Goal: Task Accomplishment & Management: Manage account settings

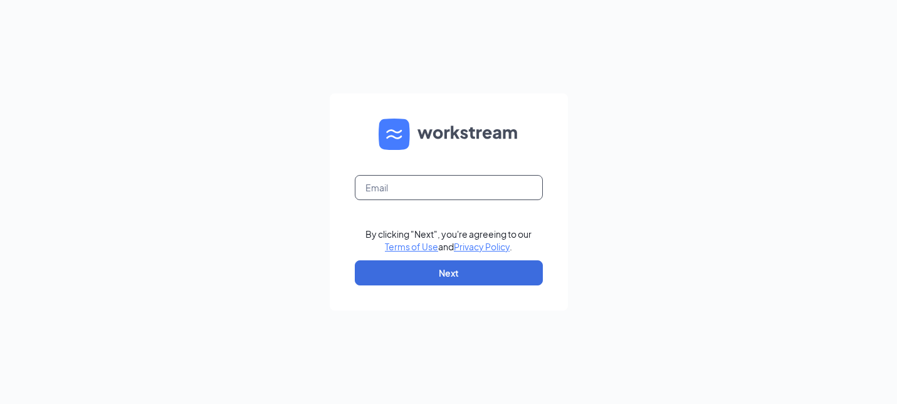
click at [437, 180] on input "text" at bounding box center [449, 187] width 188 height 25
type input "houston.phillips@cfafranchisee.com"
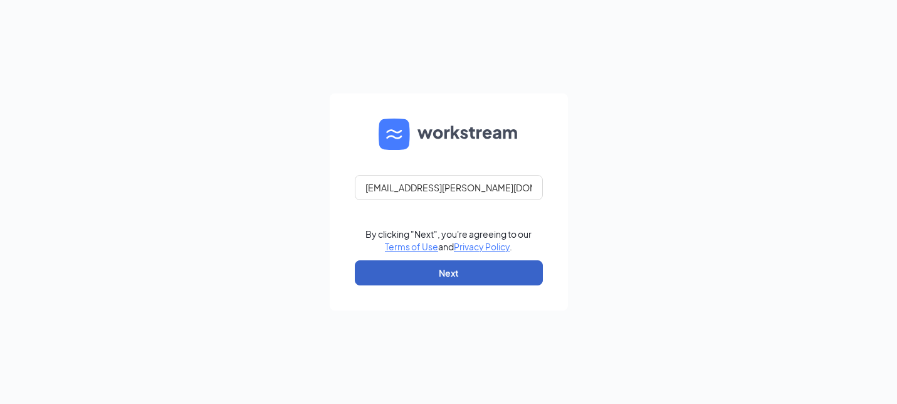
click at [458, 274] on button "Next" at bounding box center [449, 272] width 188 height 25
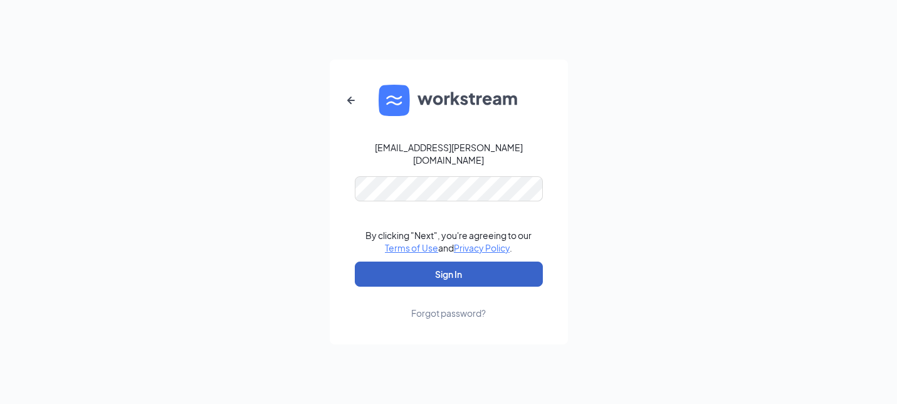
click at [412, 267] on button "Sign In" at bounding box center [449, 273] width 188 height 25
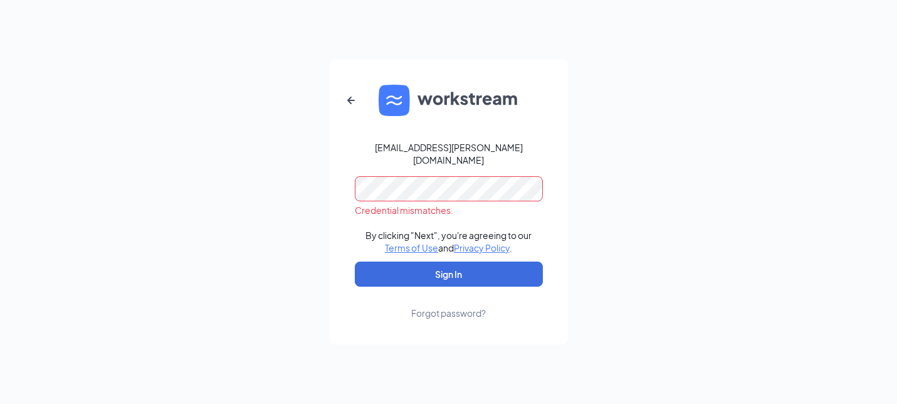
click at [438, 306] on div "Forgot password?" at bounding box center [448, 312] width 75 height 13
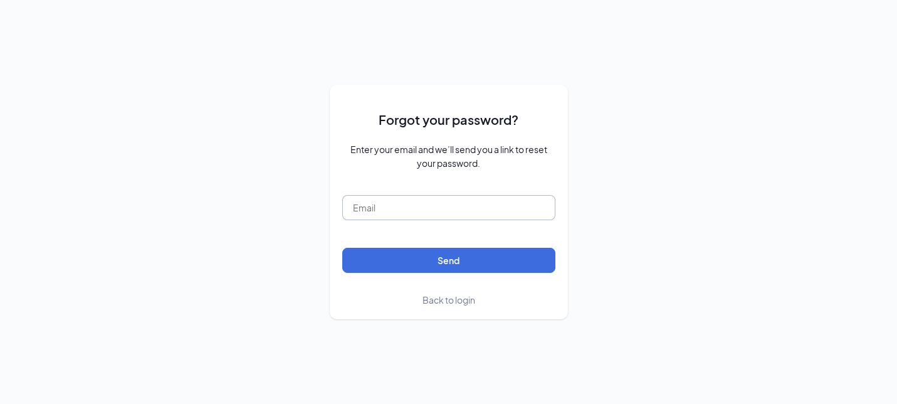
click at [453, 201] on input "text" at bounding box center [448, 207] width 213 height 25
type input "houston.phillips@cfafranchisee.com"
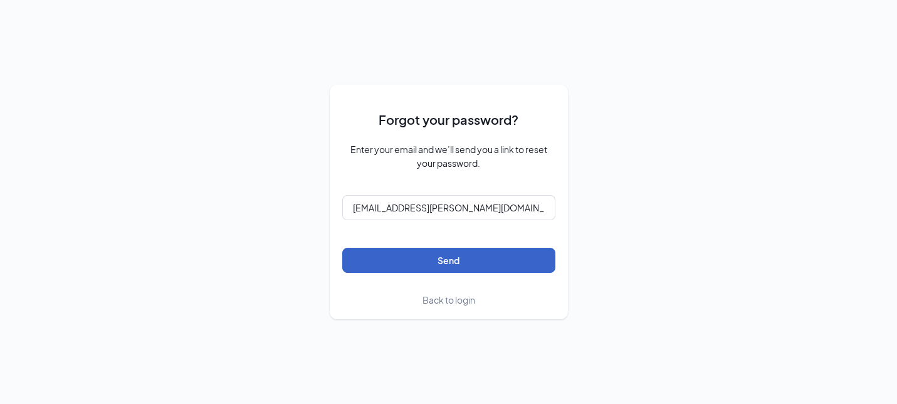
click at [450, 263] on button "Send" at bounding box center [448, 260] width 213 height 25
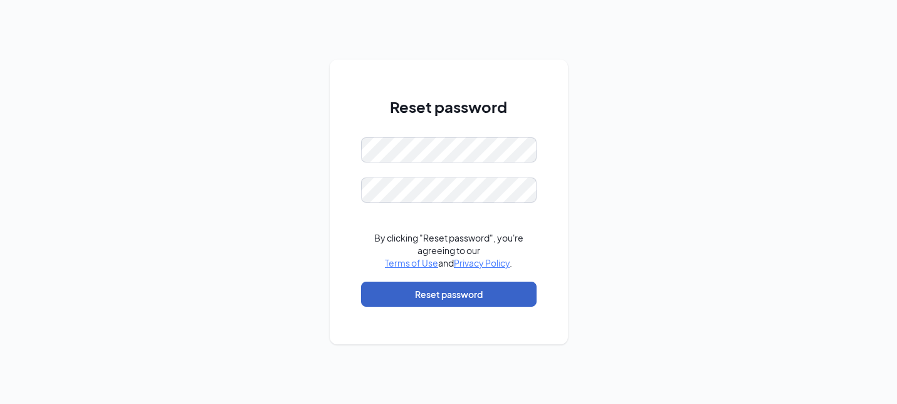
click at [395, 293] on button "Reset password" at bounding box center [448, 293] width 175 height 25
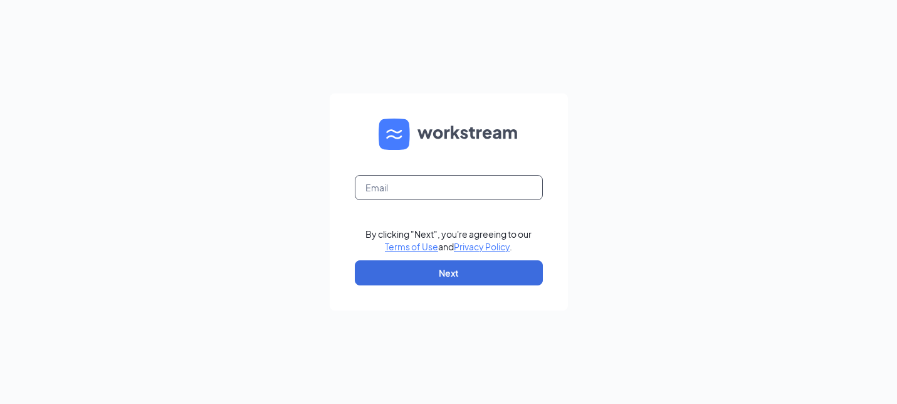
click at [412, 184] on input "text" at bounding box center [449, 187] width 188 height 25
type input "houston.phillips@cfafranchisee.com"
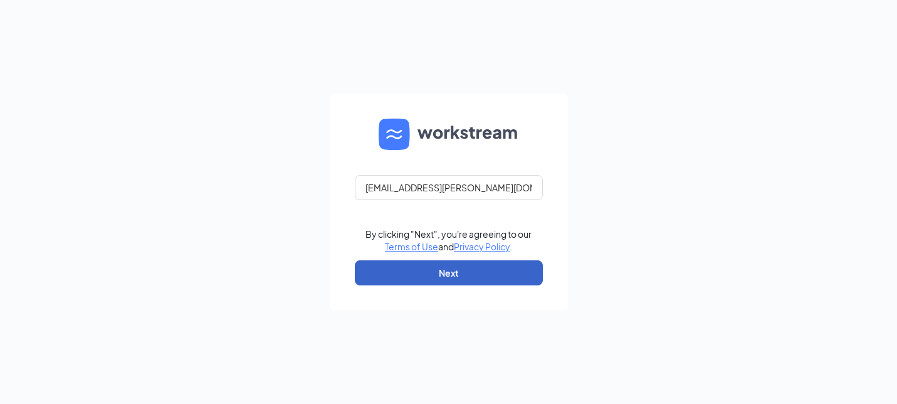
click at [465, 278] on button "Next" at bounding box center [449, 272] width 188 height 25
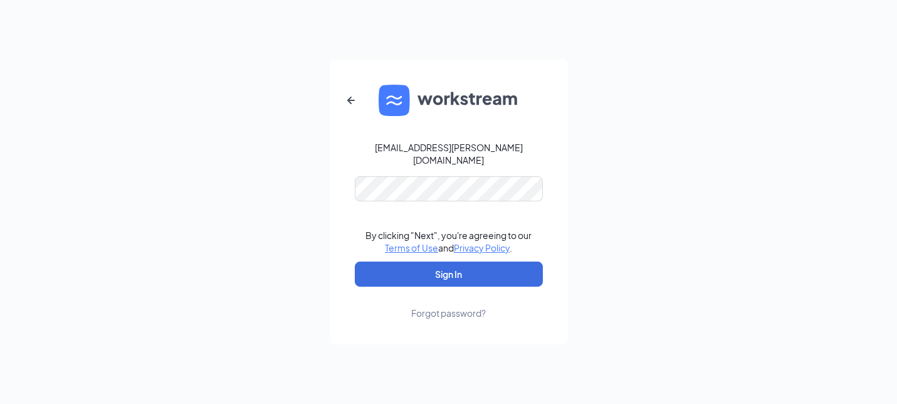
click at [468, 197] on form "houston.phillips@cfafranchisee.com By clicking "Next", you're agreeing to our T…" at bounding box center [449, 202] width 238 height 285
click at [478, 264] on button "Sign In" at bounding box center [449, 273] width 188 height 25
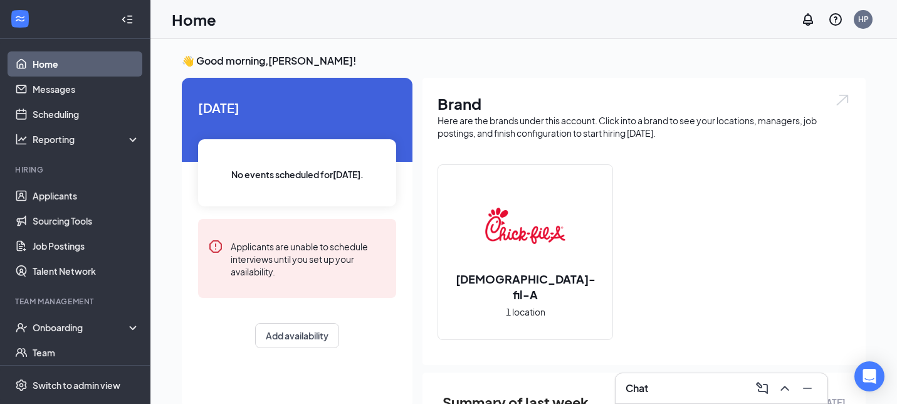
click at [521, 264] on img at bounding box center [525, 226] width 80 height 80
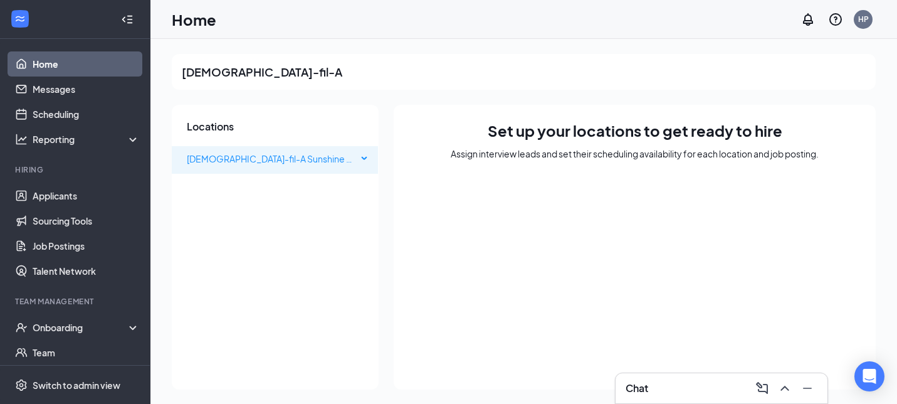
click at [348, 154] on span "[DEMOGRAPHIC_DATA]-fil-A Sunshine & Hwy 160 FSU" at bounding box center [272, 158] width 170 height 25
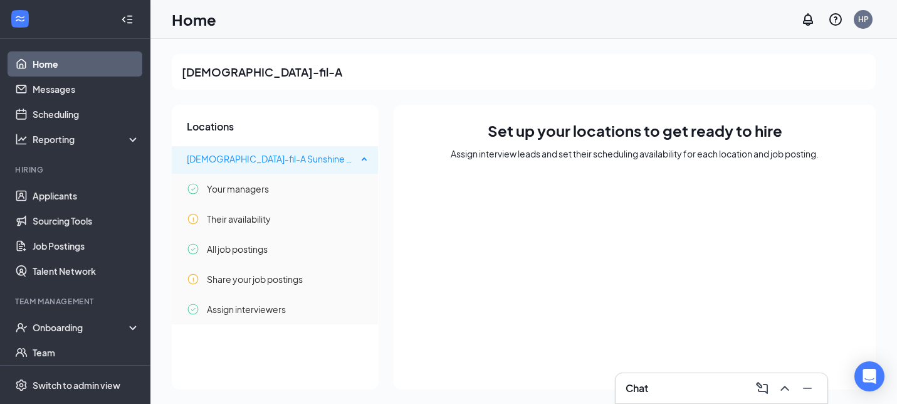
click at [357, 159] on span "[DEMOGRAPHIC_DATA]-fil-A Sunshine & Hwy 160 FSU" at bounding box center [272, 158] width 170 height 25
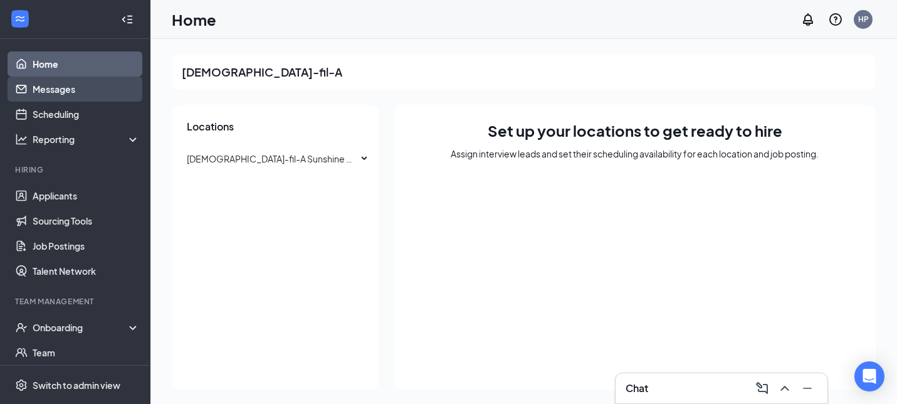
click at [65, 89] on link "Messages" at bounding box center [86, 88] width 107 height 25
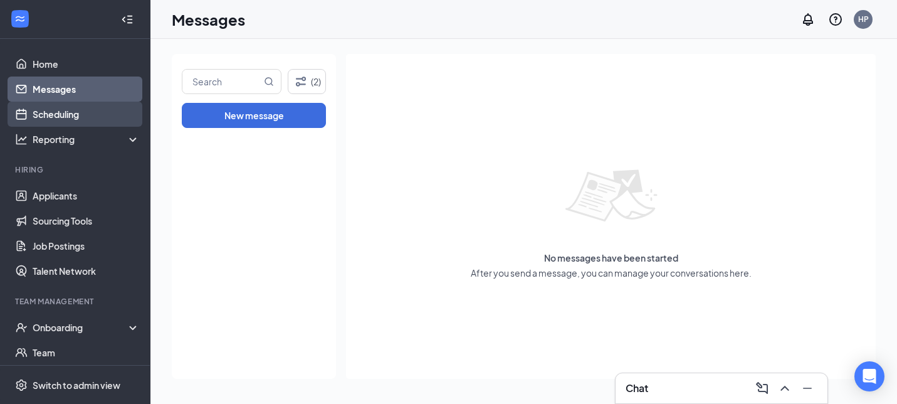
click at [67, 116] on link "Scheduling" at bounding box center [86, 114] width 107 height 25
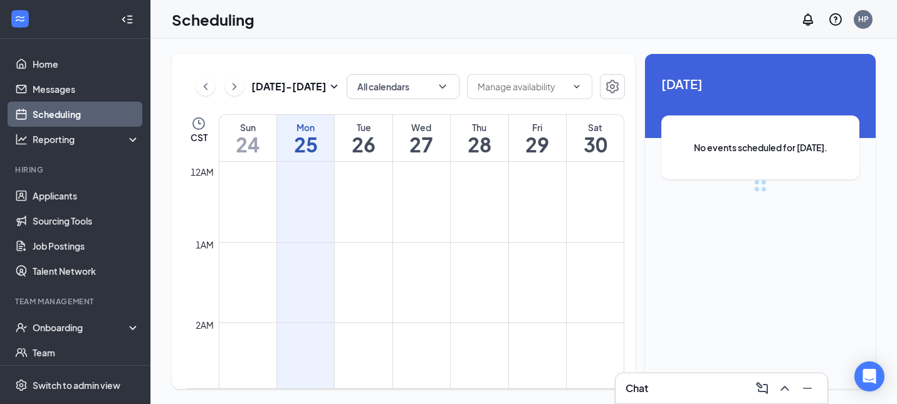
scroll to position [616, 0]
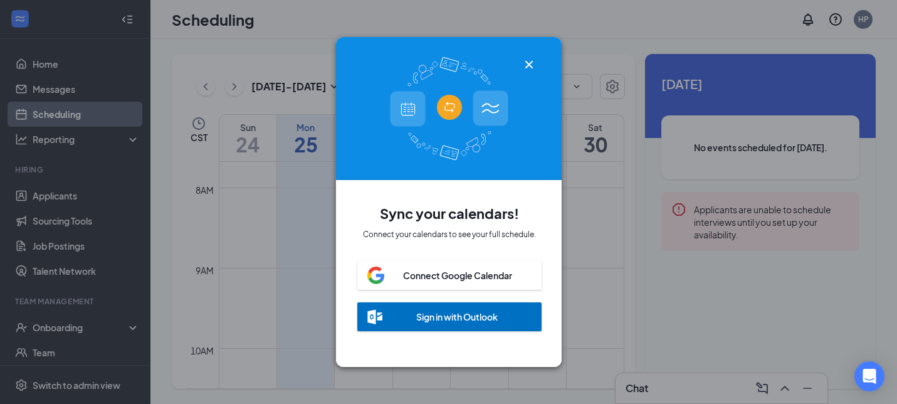
click at [528, 63] on icon "Cross" at bounding box center [528, 64] width 15 height 15
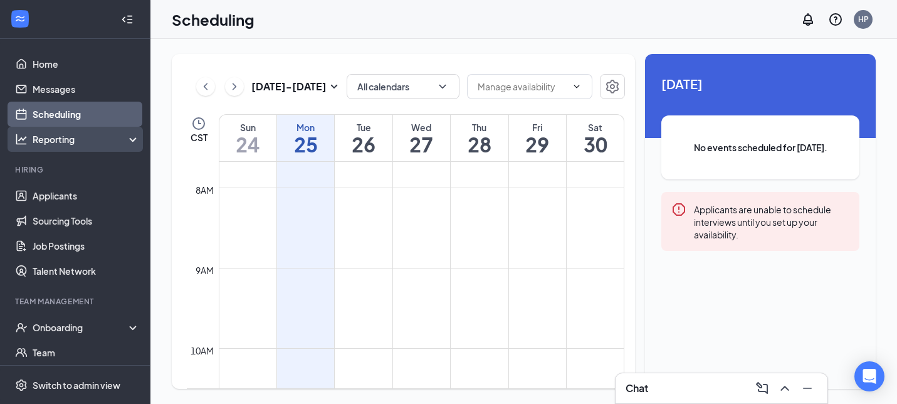
click at [55, 135] on div "Reporting" at bounding box center [87, 139] width 108 height 13
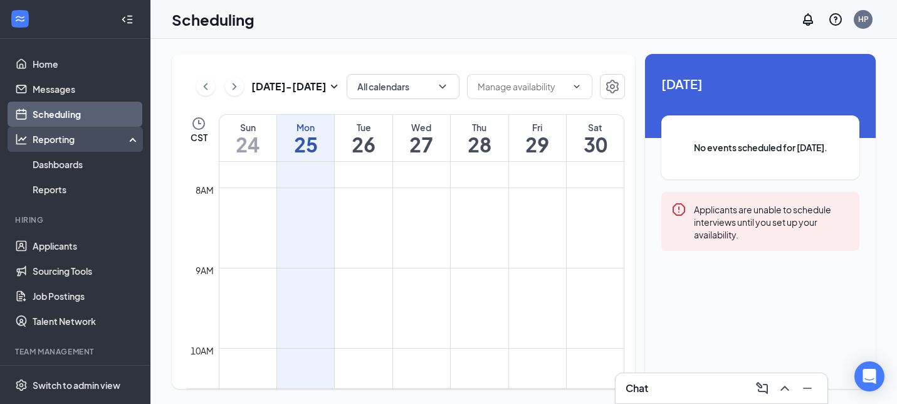
click at [55, 135] on div "Reporting" at bounding box center [87, 139] width 108 height 13
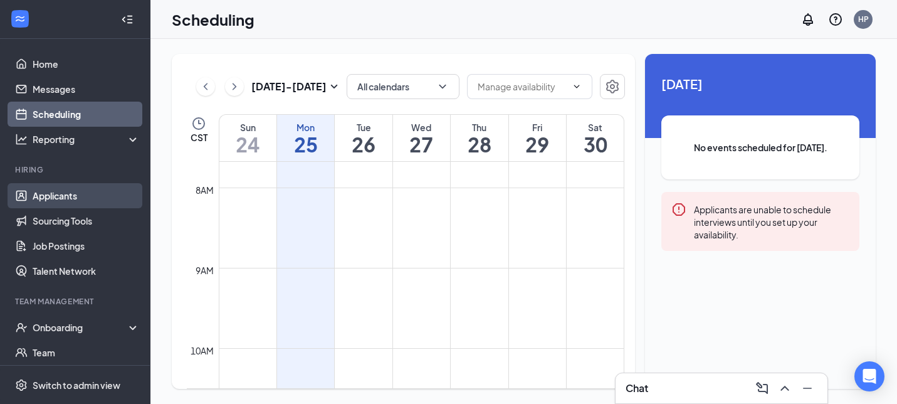
click at [56, 197] on link "Applicants" at bounding box center [86, 195] width 107 height 25
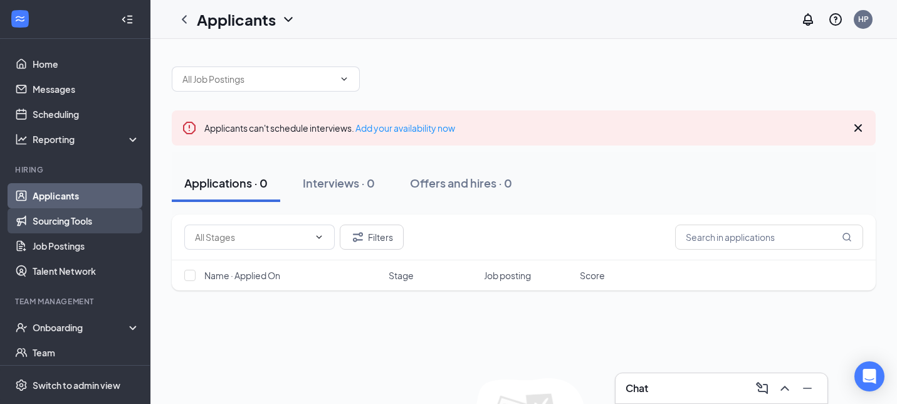
click at [66, 222] on link "Sourcing Tools" at bounding box center [86, 220] width 107 height 25
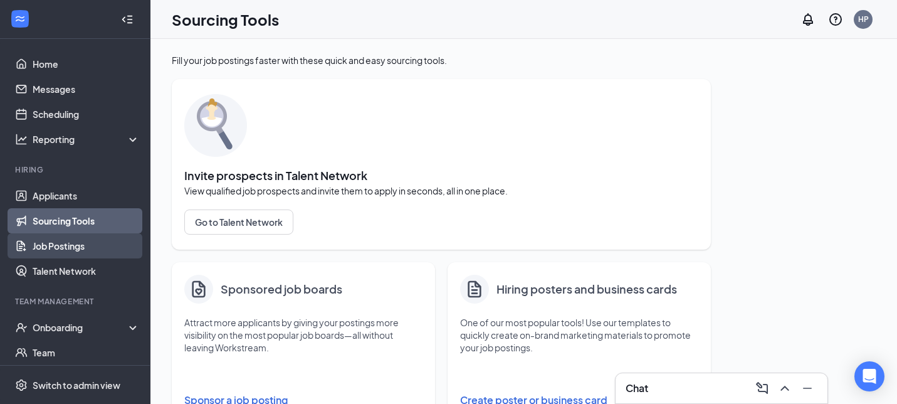
click at [63, 244] on link "Job Postings" at bounding box center [86, 245] width 107 height 25
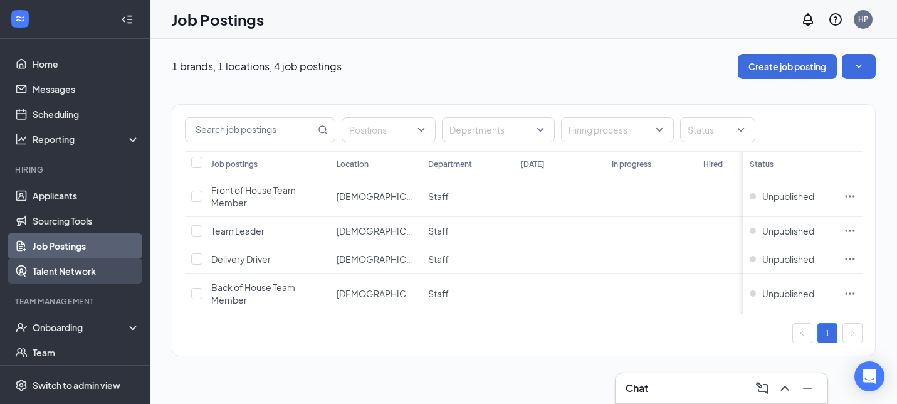
click at [63, 266] on link "Talent Network" at bounding box center [86, 270] width 107 height 25
